Goal: Transaction & Acquisition: Purchase product/service

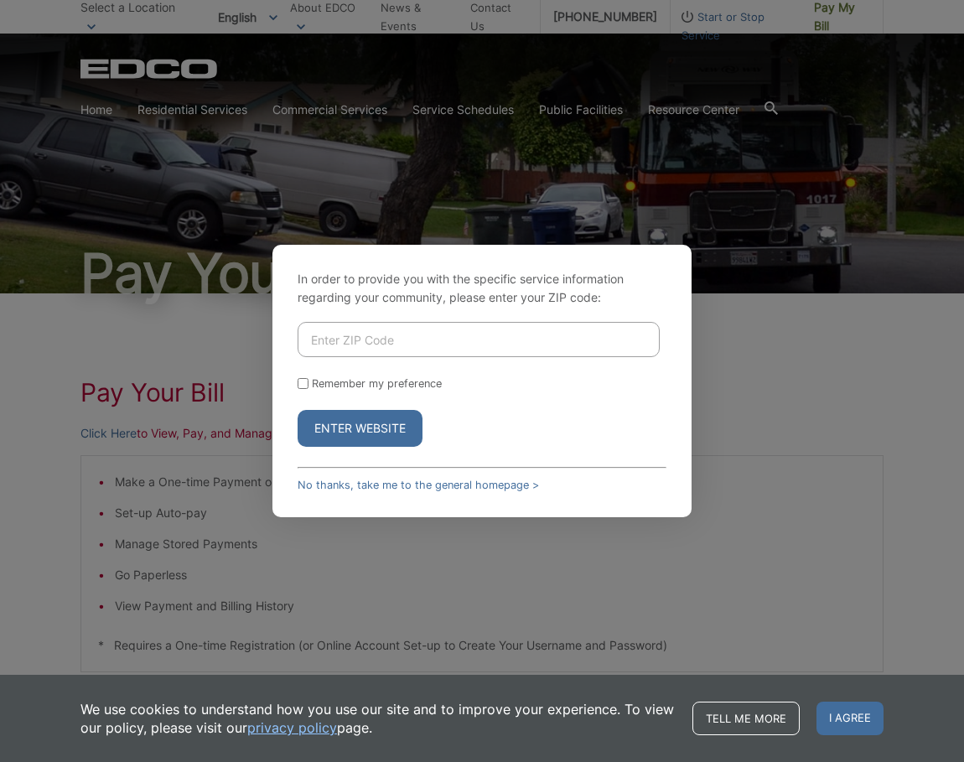
click at [356, 336] on input "Enter ZIP Code" at bounding box center [479, 339] width 362 height 35
drag, startPoint x: 381, startPoint y: 340, endPoint x: 296, endPoint y: 330, distance: 85.3
click at [296, 330] on div "In order to provide you with the specific service information regarding your co…" at bounding box center [482, 381] width 419 height 273
type input "91950"
click at [347, 431] on button "Enter Website" at bounding box center [360, 428] width 125 height 37
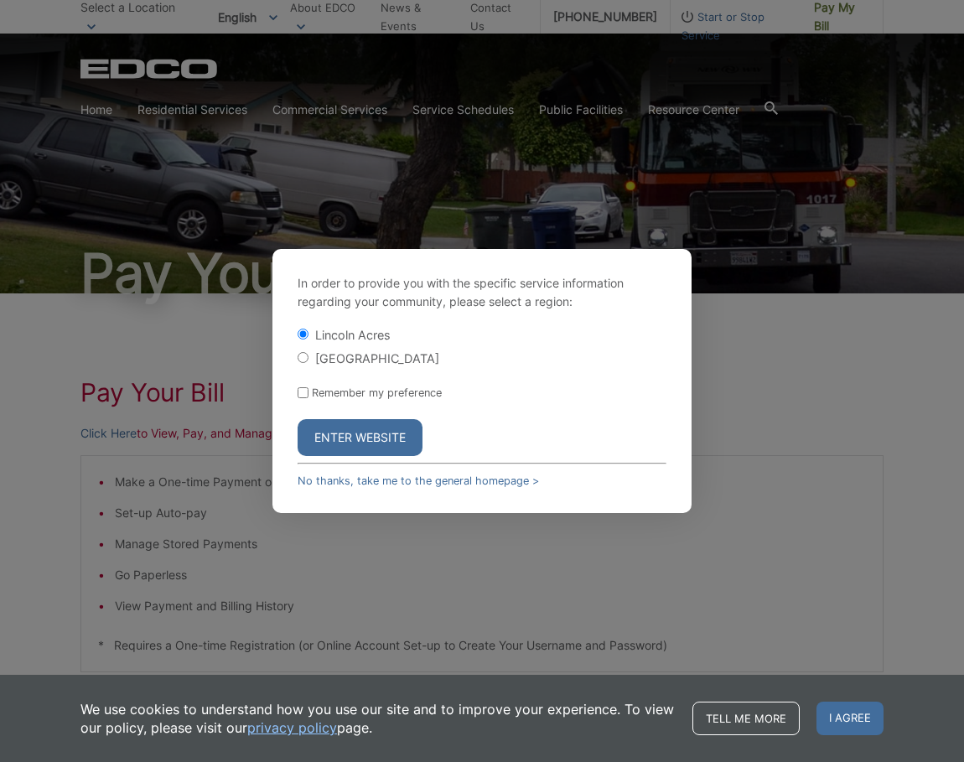
click at [319, 361] on label "[GEOGRAPHIC_DATA]" at bounding box center [377, 358] width 124 height 14
click at [309, 361] on input "[GEOGRAPHIC_DATA]" at bounding box center [303, 357] width 11 height 11
radio input "true"
click at [352, 434] on button "Enter Website" at bounding box center [360, 437] width 125 height 37
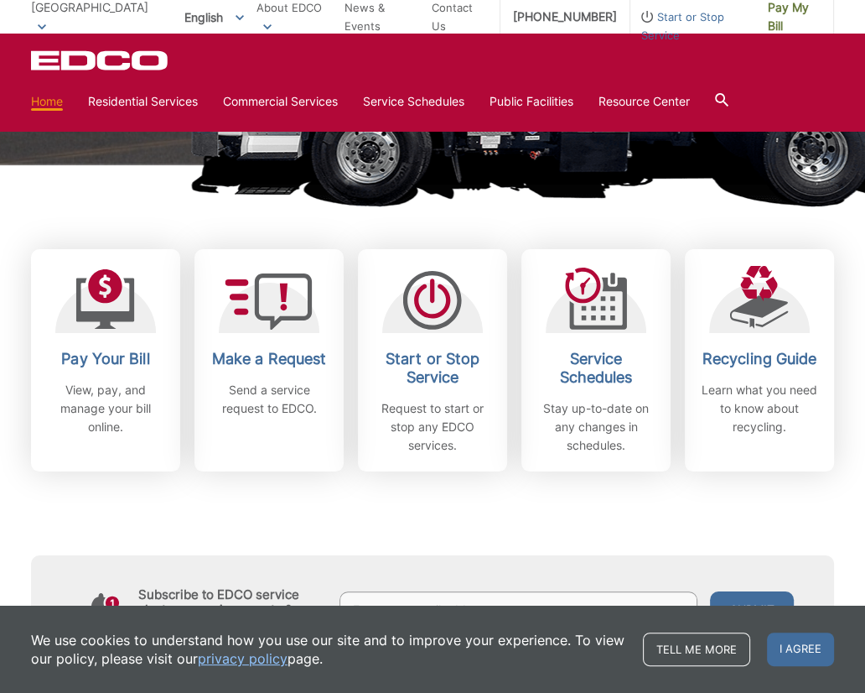
scroll to position [335, 0]
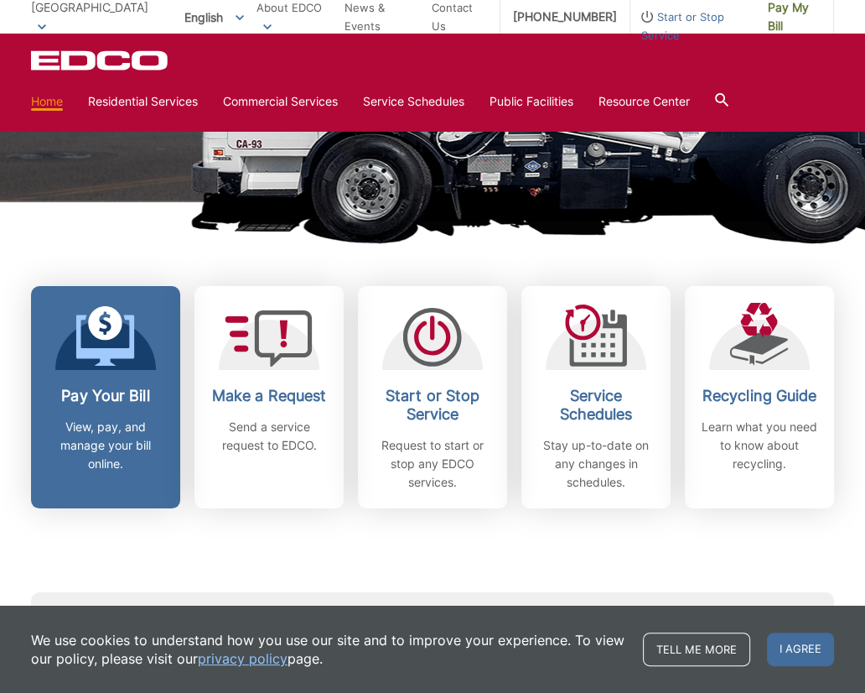
click at [126, 335] on icon at bounding box center [105, 336] width 59 height 60
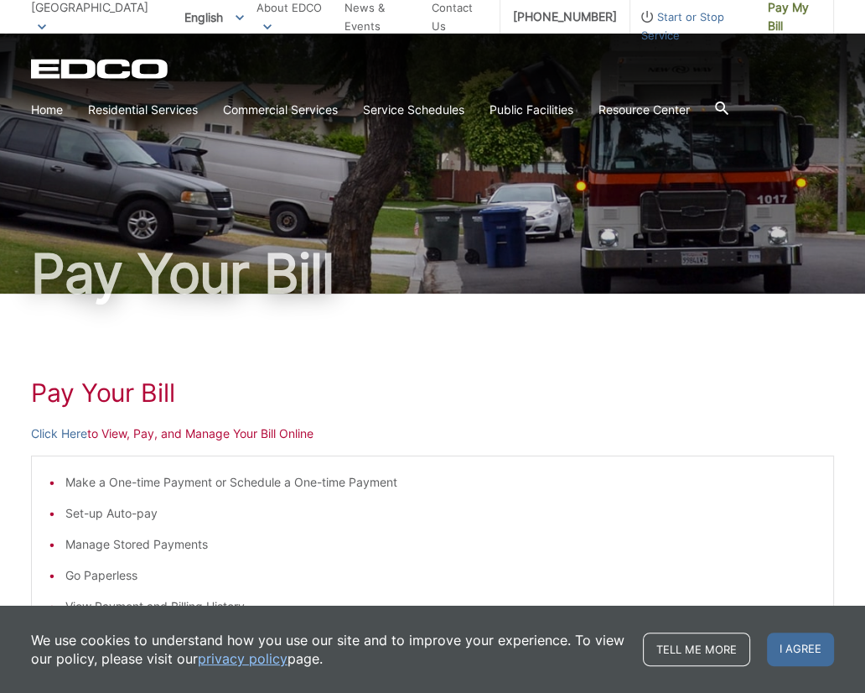
click at [185, 439] on p "Click Here to View, Pay, and Manage Your Bill Online" at bounding box center [432, 433] width 803 height 18
click at [231, 430] on p "Click Here to View, Pay, and Manage Your Bill Online" at bounding box center [432, 433] width 803 height 18
click at [81, 430] on link "Click Here" at bounding box center [59, 433] width 56 height 18
click at [54, 425] on link "Click Here" at bounding box center [59, 433] width 56 height 18
click at [66, 436] on link "Click Here" at bounding box center [59, 433] width 56 height 18
